Goal: Transaction & Acquisition: Purchase product/service

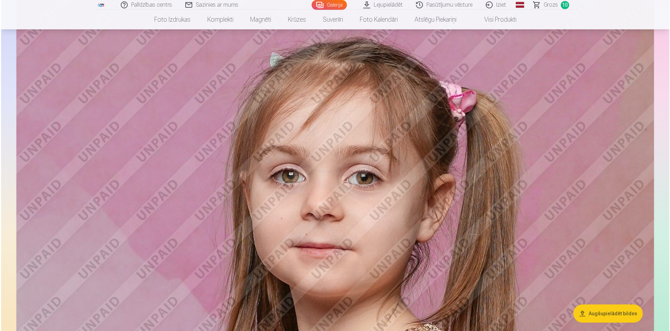
scroll to position [10994, 0]
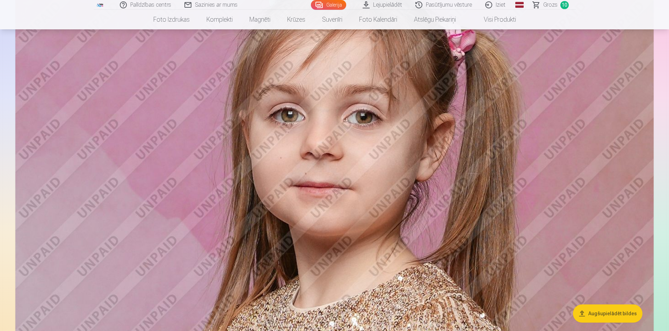
click at [432, 190] on img at bounding box center [334, 151] width 638 height 425
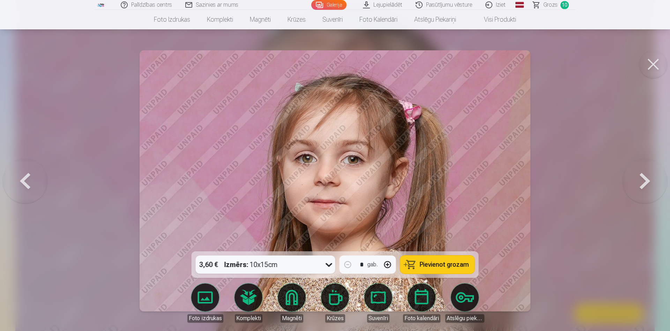
click at [423, 263] on span "Pievienot grozam" at bounding box center [444, 264] width 49 height 6
click at [655, 68] on button at bounding box center [654, 64] width 28 height 28
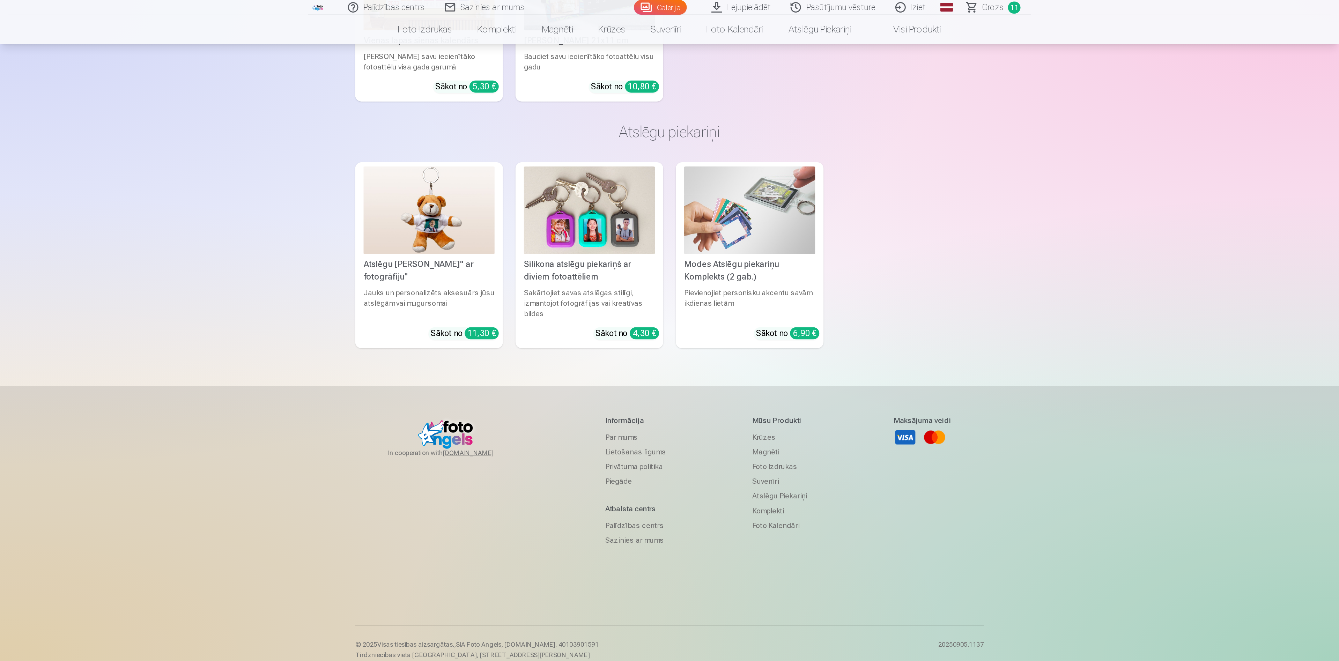
scroll to position [10301, 0]
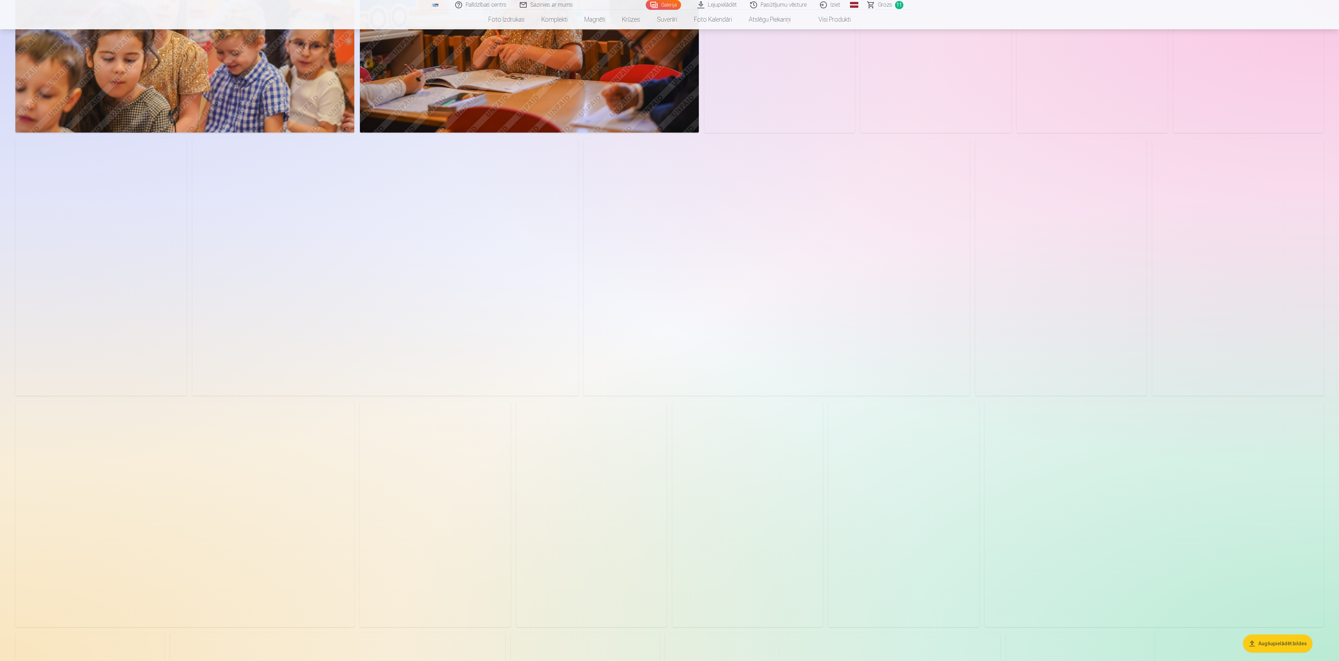
scroll to position [7723, 0]
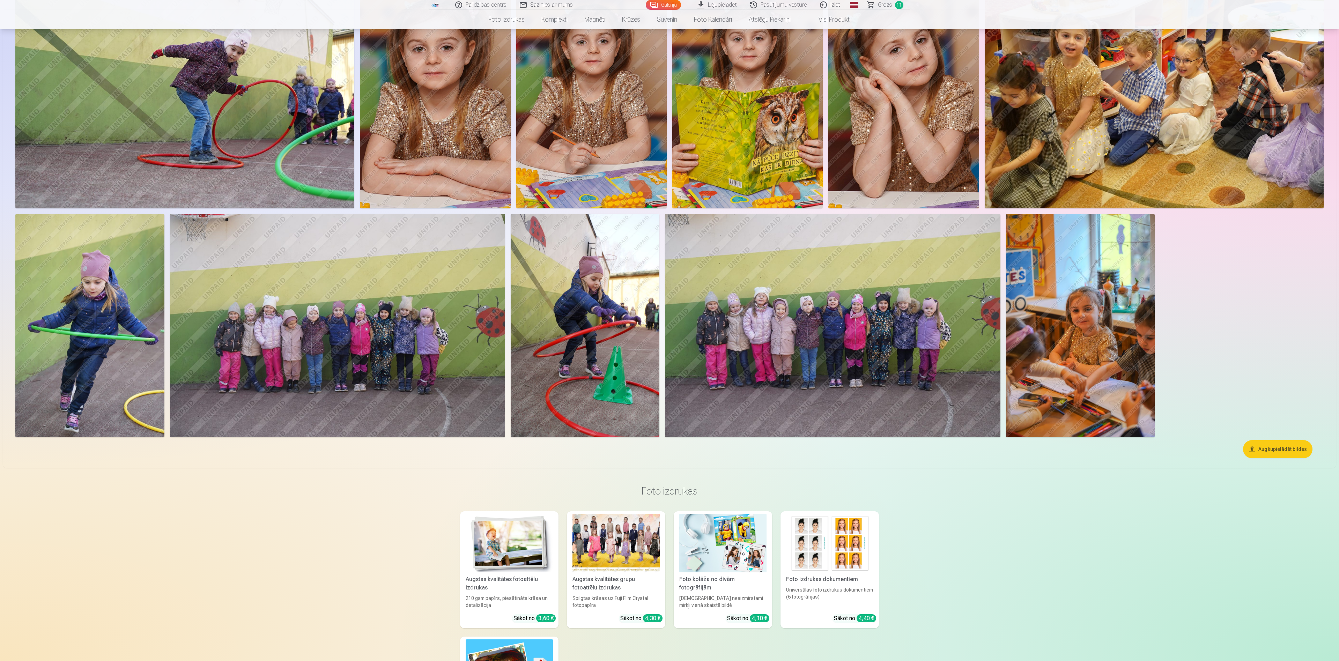
click at [869, 318] on img at bounding box center [832, 325] width 335 height 223
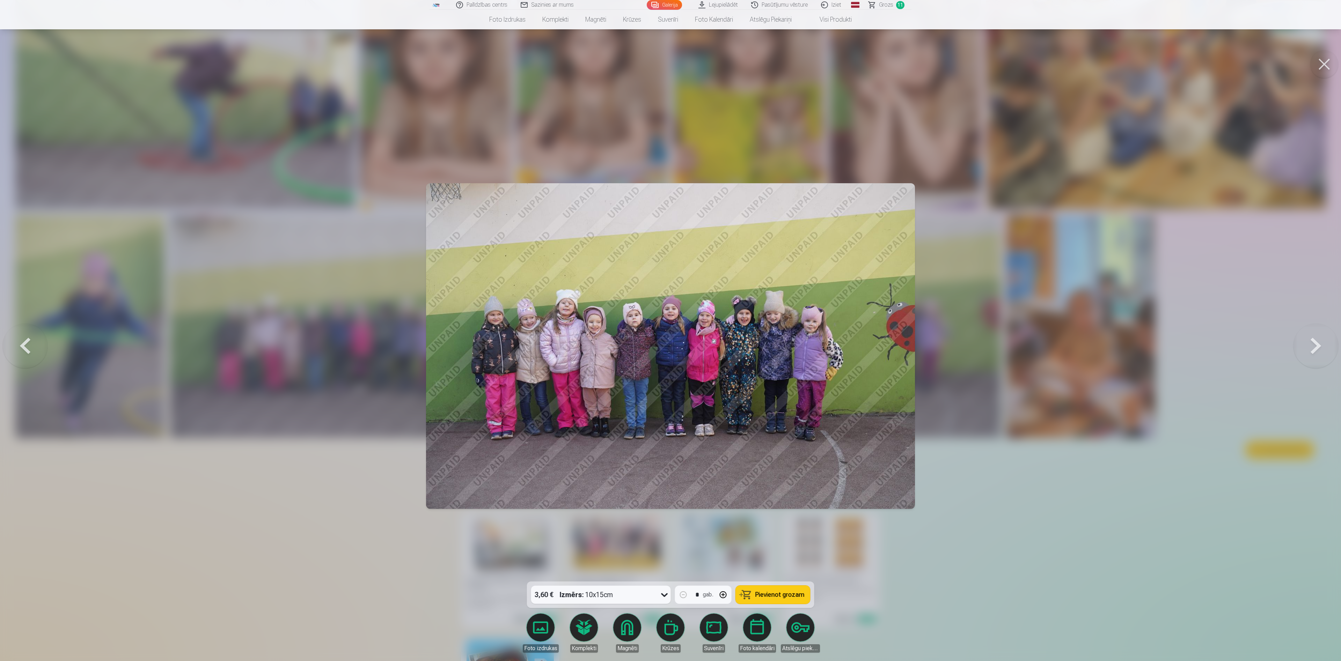
click at [779, 592] on span "Pievienot grozam" at bounding box center [779, 595] width 49 height 6
click at [1320, 55] on button at bounding box center [1324, 64] width 28 height 28
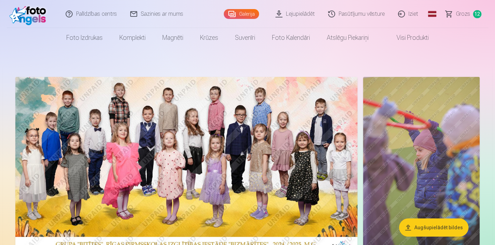
click at [464, 16] on span "Grozs" at bounding box center [463, 14] width 14 height 8
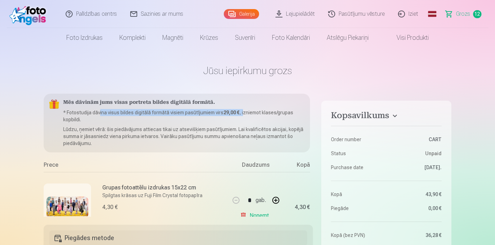
drag, startPoint x: 100, startPoint y: 113, endPoint x: 244, endPoint y: 114, distance: 144.2
click at [244, 114] on p "* Fotostudija dāvina visus bildes digitālā formātā visiem pasūtījumiem virs 29,…" at bounding box center [183, 116] width 241 height 14
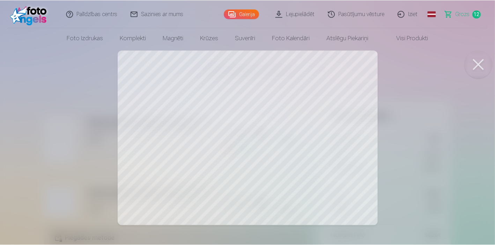
scroll to position [488, 17]
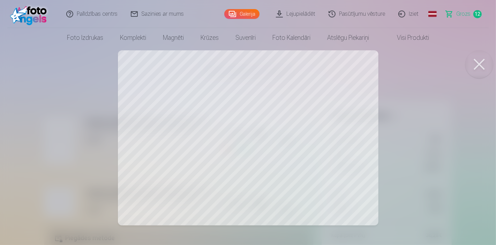
click at [480, 63] on button at bounding box center [480, 64] width 28 height 28
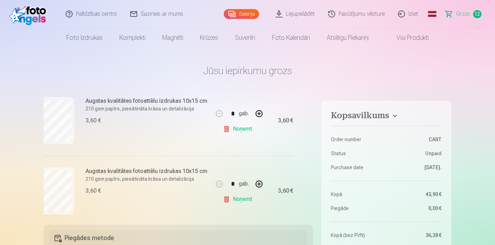
scroll to position [798, 17]
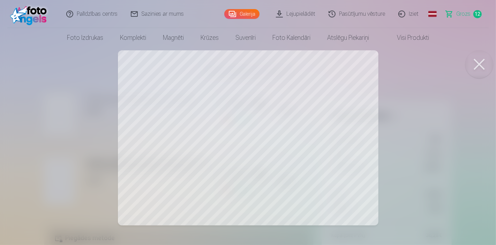
click at [468, 67] on button at bounding box center [480, 64] width 28 height 28
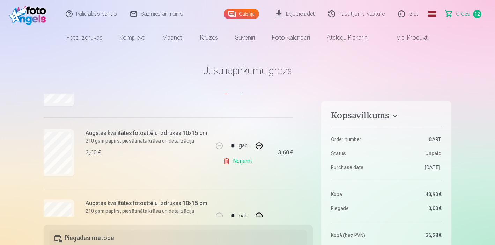
scroll to position [566, 17]
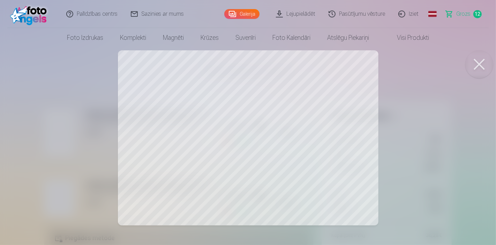
click at [477, 61] on button at bounding box center [480, 64] width 28 height 28
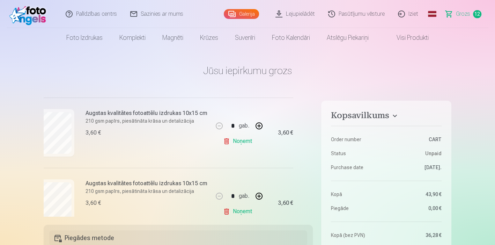
click at [234, 140] on link "Noņemt" at bounding box center [239, 141] width 32 height 14
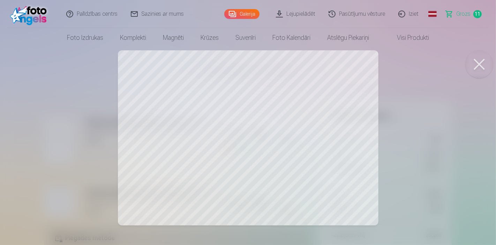
click at [488, 67] on button at bounding box center [480, 64] width 28 height 28
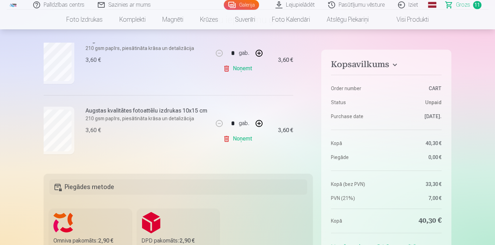
scroll to position [78, 0]
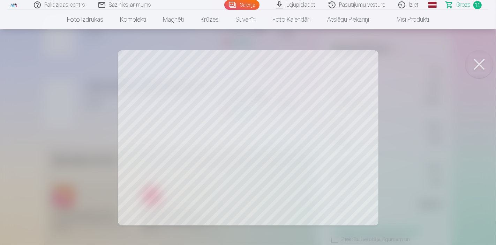
click at [482, 53] on button at bounding box center [480, 64] width 28 height 28
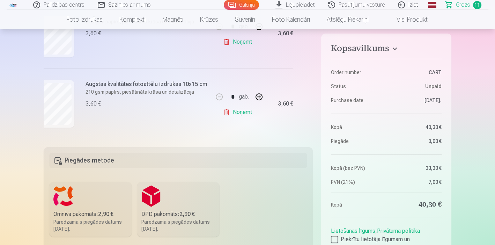
click at [243, 111] on link "Noņemt" at bounding box center [239, 112] width 32 height 14
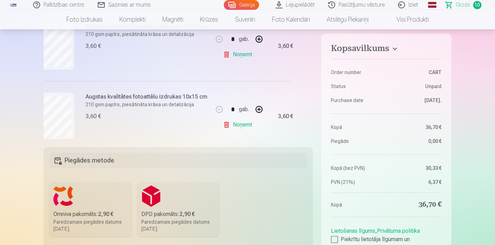
scroll to position [231, 17]
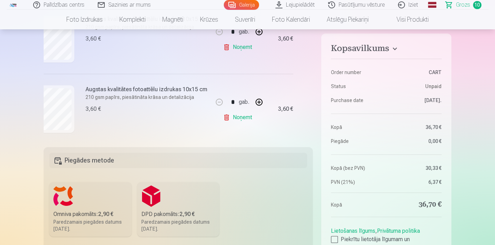
click at [243, 115] on link "Noņemt" at bounding box center [239, 117] width 32 height 14
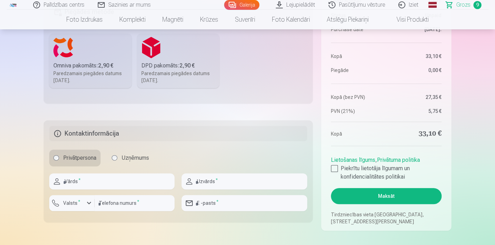
scroll to position [271, 0]
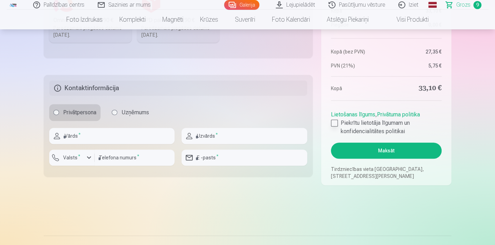
click at [337, 121] on div at bounding box center [334, 122] width 7 height 7
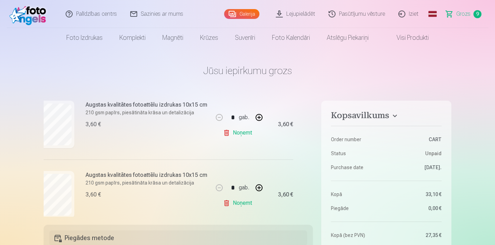
scroll to position [233, 17]
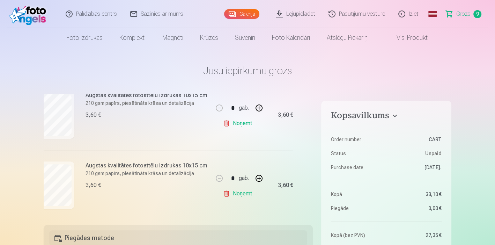
click at [250, 10] on link "Galerija" at bounding box center [241, 14] width 35 height 10
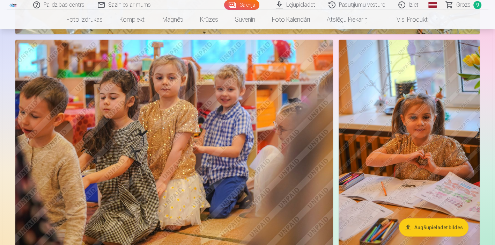
scroll to position [3452, 0]
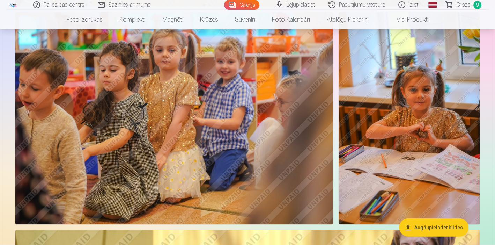
click at [442, 156] on img at bounding box center [409, 118] width 141 height 212
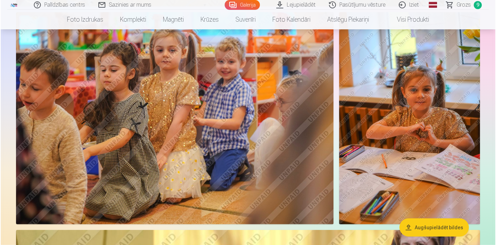
scroll to position [3462, 0]
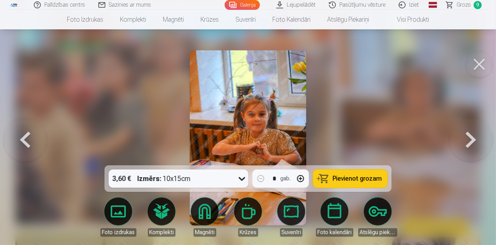
click at [347, 180] on span "Pievienot grozam" at bounding box center [357, 178] width 49 height 6
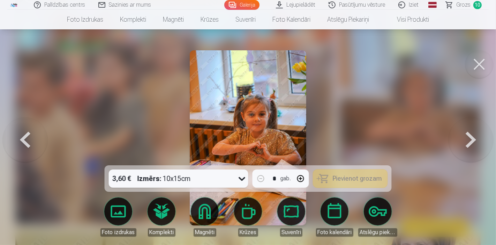
click at [475, 68] on button at bounding box center [480, 64] width 28 height 28
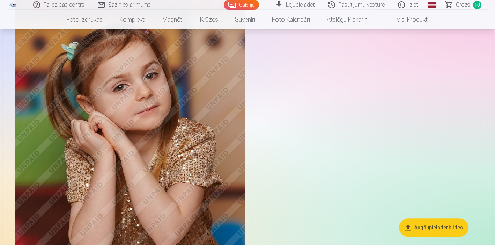
scroll to position [4577, 0]
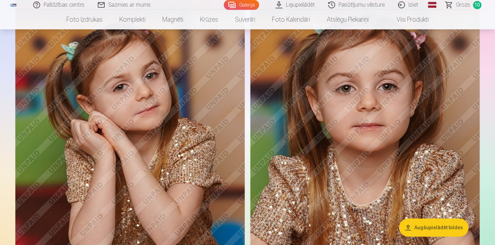
click at [357, 135] on img at bounding box center [364, 163] width 229 height 344
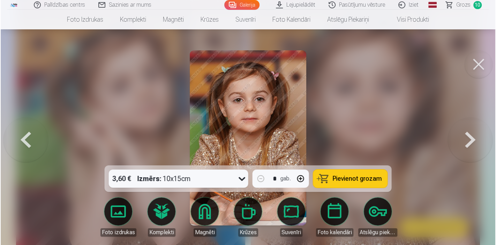
scroll to position [4553, 0]
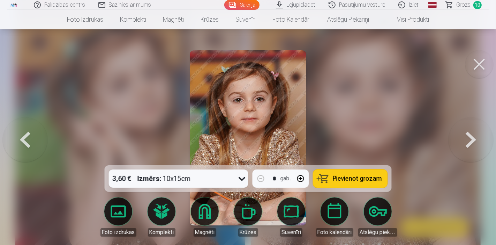
drag, startPoint x: 346, startPoint y: 180, endPoint x: 353, endPoint y: 172, distance: 11.1
click at [346, 180] on span "Pievienot grozam" at bounding box center [357, 178] width 49 height 6
click at [479, 63] on button at bounding box center [480, 64] width 28 height 28
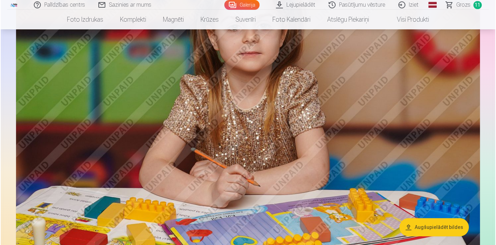
scroll to position [4965, 0]
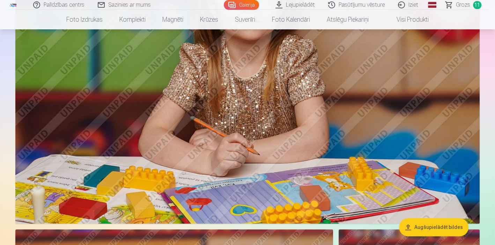
click at [323, 111] on img at bounding box center [247, 68] width 464 height 309
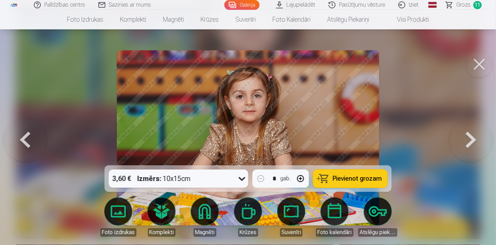
click at [376, 181] on span "Pievienot grozam" at bounding box center [357, 178] width 49 height 6
drag, startPoint x: 467, startPoint y: 5, endPoint x: 462, endPoint y: 7, distance: 5.5
click at [466, 5] on span "Grozs" at bounding box center [464, 5] width 14 height 8
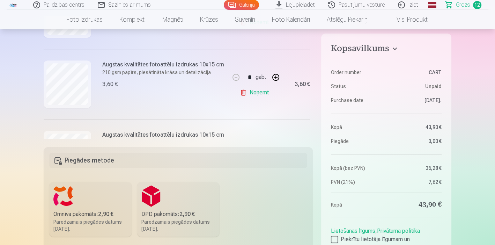
scroll to position [271, 0]
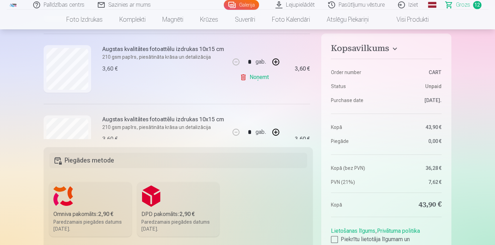
click at [274, 58] on button "button" at bounding box center [275, 61] width 17 height 17
type input "*"
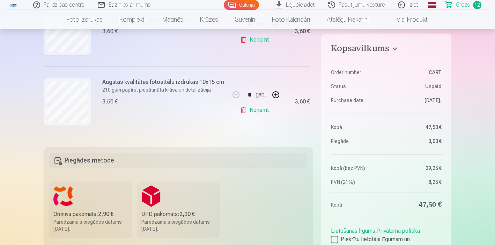
scroll to position [410, 0]
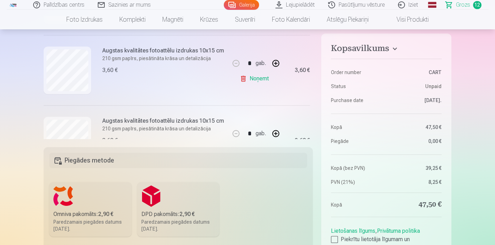
click at [260, 79] on link "Noņemt" at bounding box center [256, 79] width 32 height 14
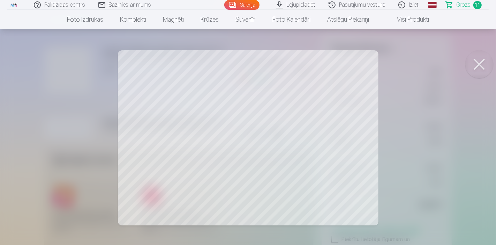
click at [480, 65] on button at bounding box center [480, 64] width 28 height 28
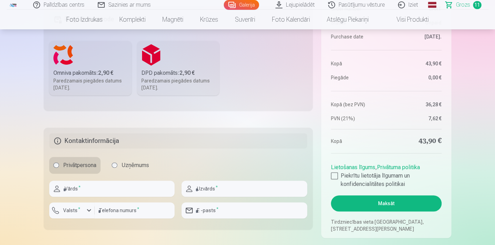
scroll to position [233, 0]
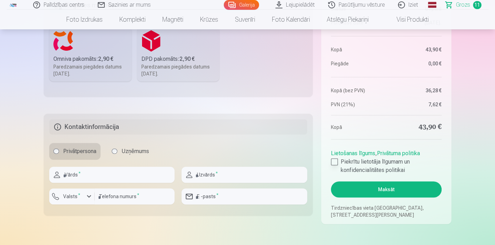
click at [332, 163] on div at bounding box center [334, 161] width 7 height 7
drag, startPoint x: 380, startPoint y: 185, endPoint x: 215, endPoint y: 199, distance: 165.7
click at [230, 209] on div "Kopsavilkums Order number CART Status Unpaid Purchase date 9.09.2025. Kopā 43,9…" at bounding box center [248, 42] width 408 height 363
drag, startPoint x: 123, startPoint y: 176, endPoint x: 126, endPoint y: 177, distance: 4.0
click at [125, 177] on input "text" at bounding box center [111, 175] width 125 height 16
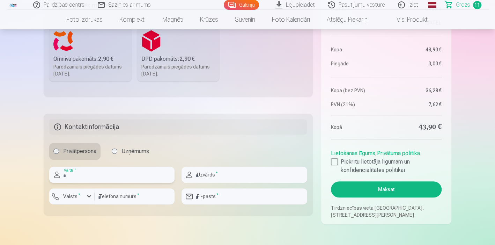
type input "******"
type input "*******"
type input "********"
type input "**********"
click at [368, 190] on button "Maksāt" at bounding box center [386, 189] width 111 height 16
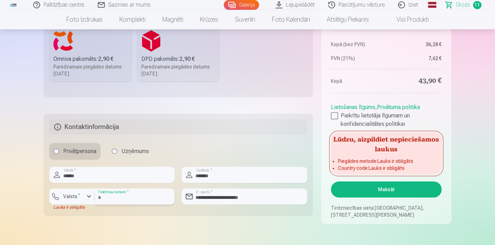
click at [144, 203] on input "********" at bounding box center [135, 196] width 80 height 16
click at [83, 199] on div "button" at bounding box center [73, 197] width 21 height 7
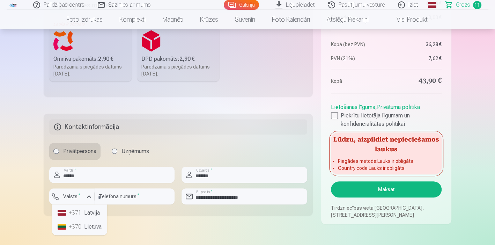
click at [98, 210] on li "+371 Latvija" at bounding box center [80, 213] width 50 height 14
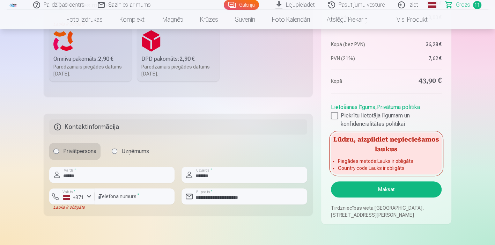
click at [389, 189] on button "Maksāt" at bounding box center [386, 189] width 111 height 16
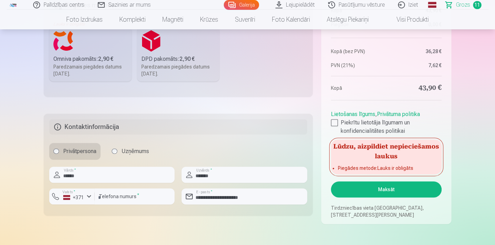
click at [70, 76] on label "Omniva pakomāts : 2,90 € Paredzamais piegādes datums 27.09.2025." at bounding box center [90, 54] width 82 height 54
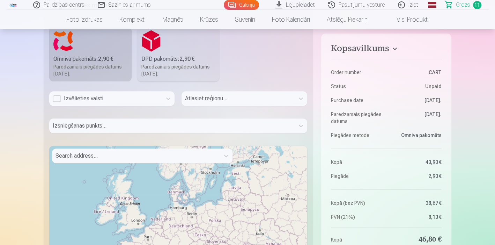
click at [121, 96] on div "Izvēlieties valsti" at bounding box center [106, 98] width 106 height 8
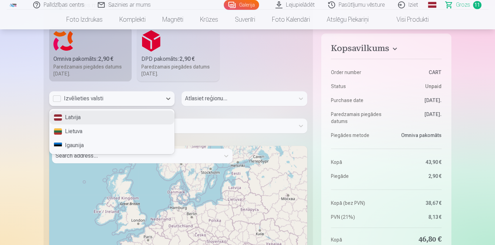
click at [119, 121] on div "Latvija" at bounding box center [112, 117] width 125 height 14
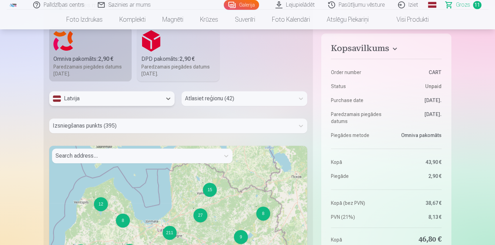
click at [220, 98] on div at bounding box center [238, 99] width 106 height 10
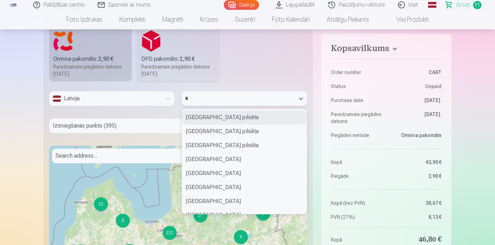
type input "**"
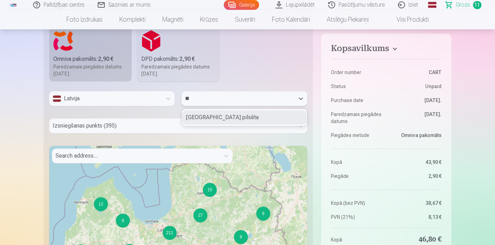
click at [198, 115] on div "Rīgas pilsēta" at bounding box center [244, 117] width 125 height 14
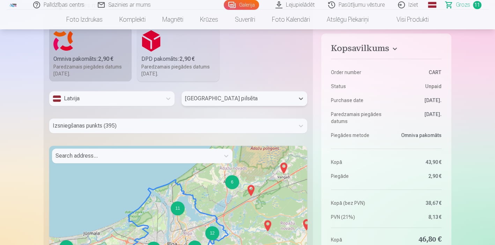
click at [148, 127] on div at bounding box center [172, 126] width 238 height 10
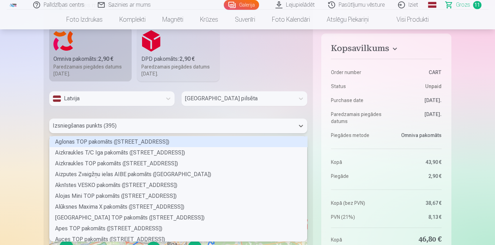
scroll to position [103, 256]
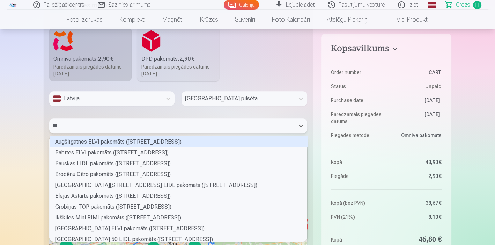
type input "****"
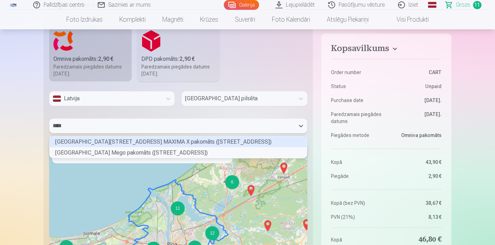
scroll to position [20, 256]
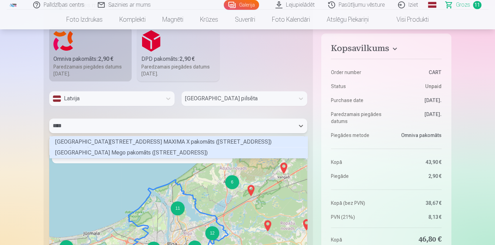
click at [142, 153] on div "Rīgas Lidoņu ielas Mego pakomāts (Lidoņu iela 27 k-1)" at bounding box center [179, 152] width 258 height 11
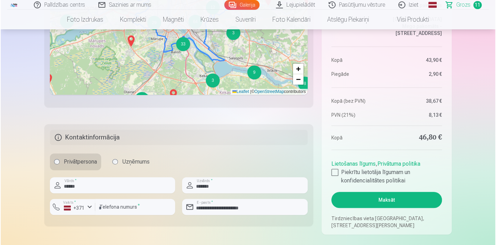
scroll to position [465, 0]
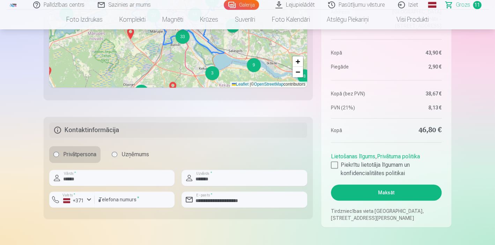
click at [401, 192] on button "Maksāt" at bounding box center [386, 192] width 111 height 16
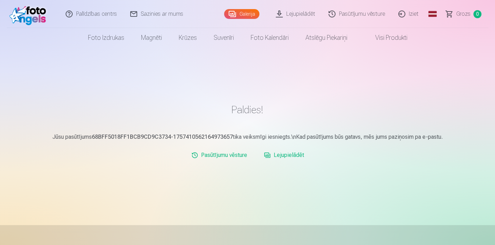
click at [28, 16] on img at bounding box center [29, 14] width 40 height 22
